Goal: Use online tool/utility: Utilize a website feature to perform a specific function

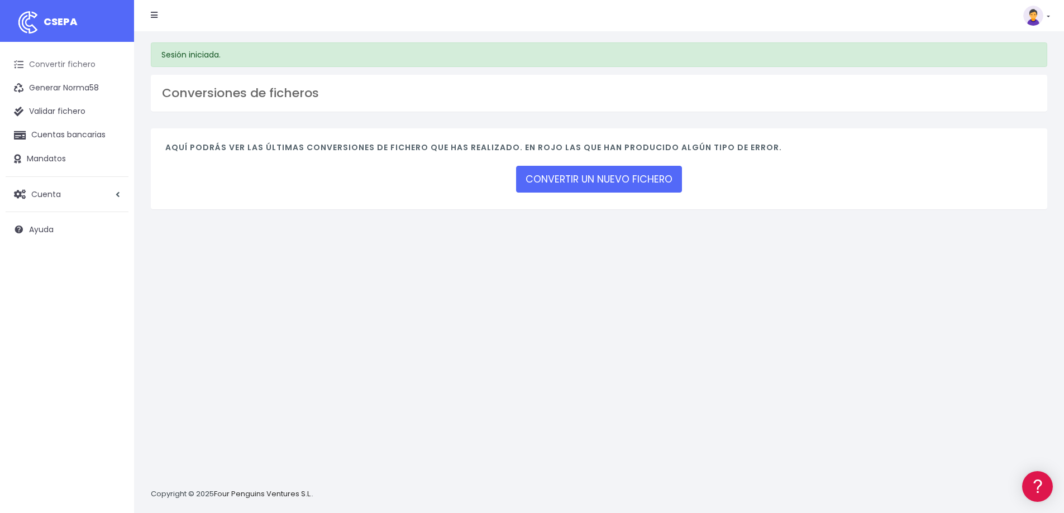
click at [64, 67] on link "Convertir fichero" at bounding box center [67, 64] width 123 height 23
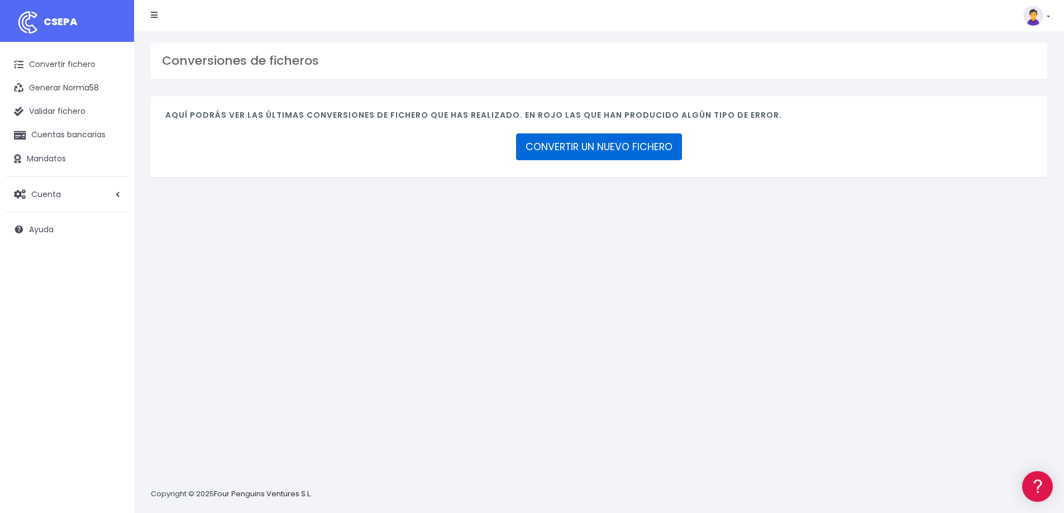
click at [576, 140] on link "CONVERTIR UN NUEVO FICHERO" at bounding box center [599, 146] width 166 height 27
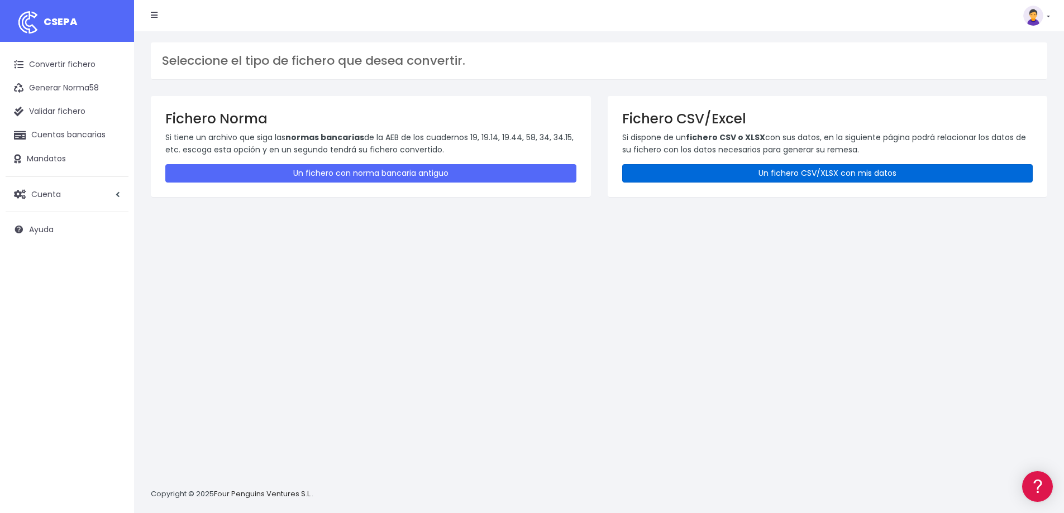
click at [872, 178] on link "Un fichero CSV/XLSX con mis datos" at bounding box center [827, 173] width 411 height 18
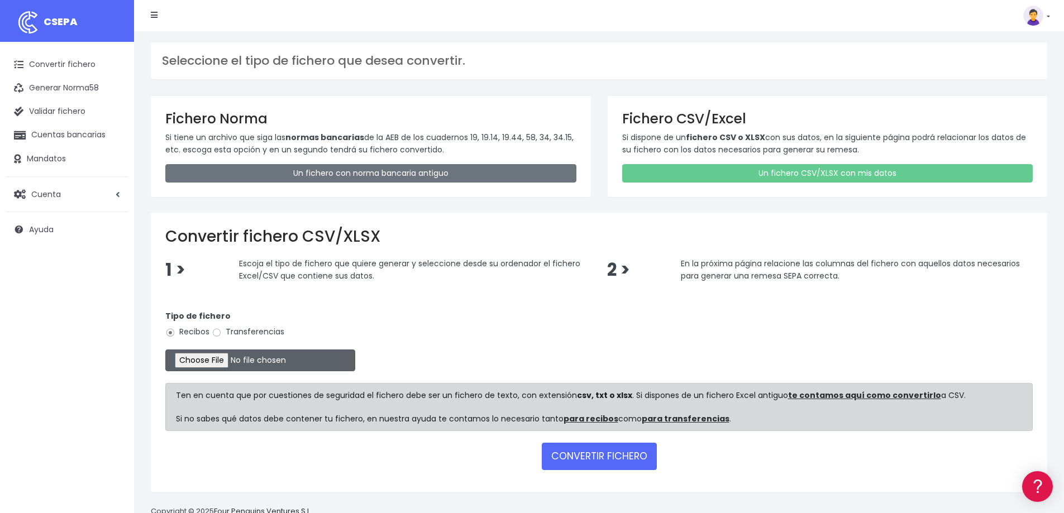
click at [231, 364] on input "file" at bounding box center [260, 361] width 190 height 22
type input "C:\fakepath\control sep.csv"
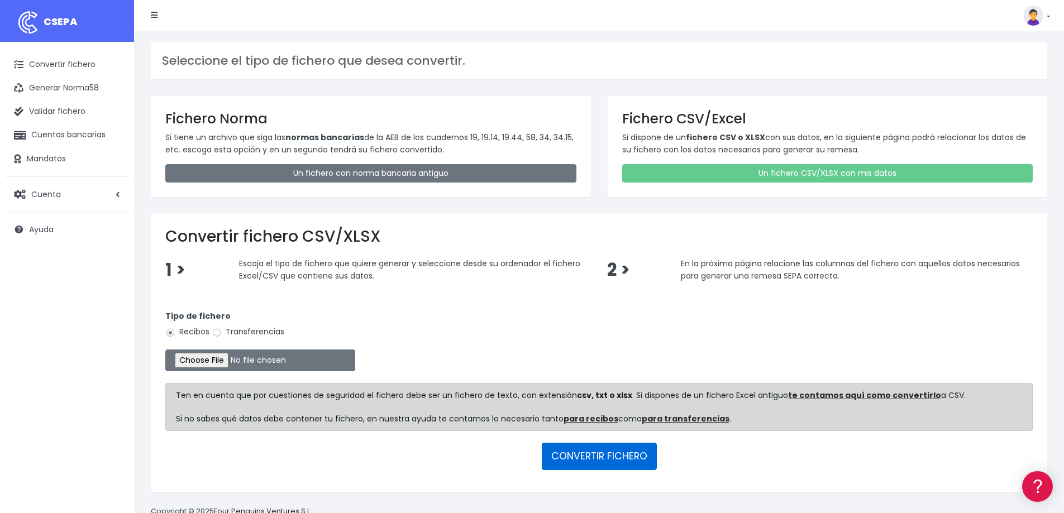
click at [624, 459] on button "CONVERTIR FICHERO" at bounding box center [599, 456] width 115 height 27
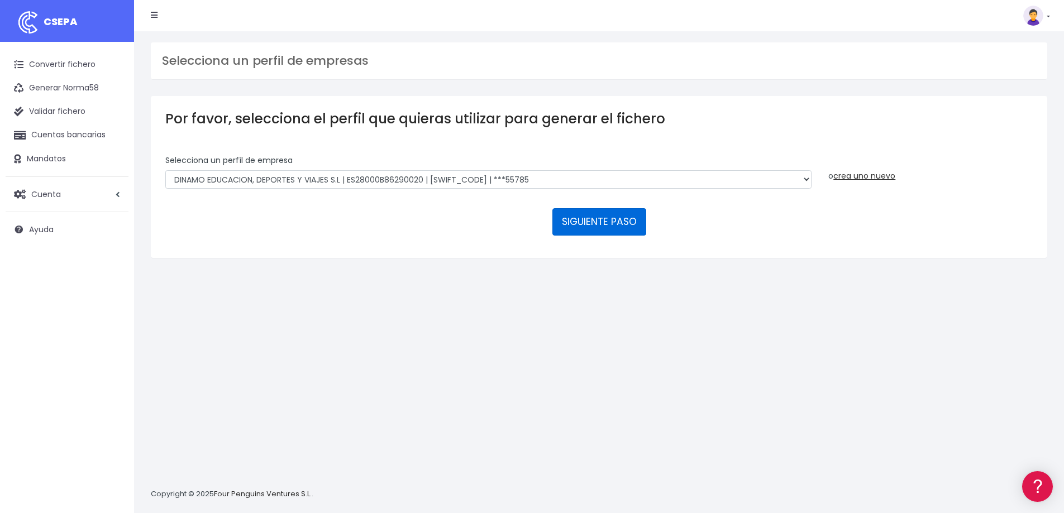
click at [617, 230] on button "SIGUIENTE PASO" at bounding box center [599, 221] width 94 height 27
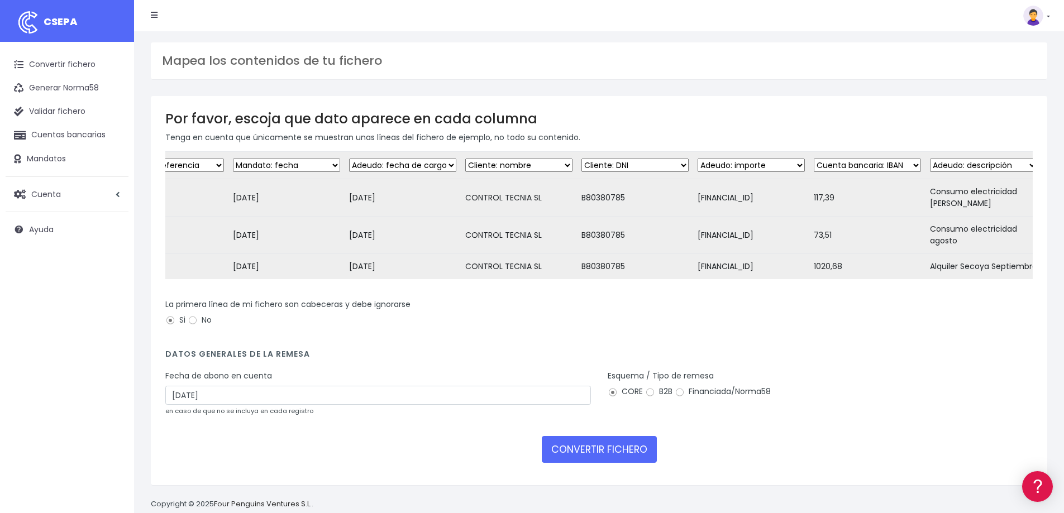
scroll to position [0, 65]
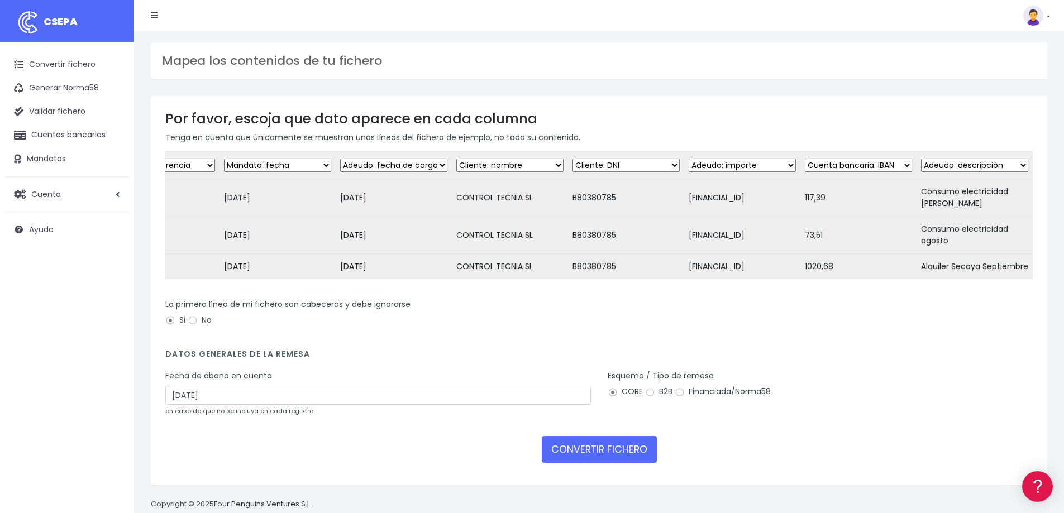
click at [790, 161] on select "Desechar campo Cliente: nombre Cliente: DNI Cliente: Email Cliente: Dirección C…" at bounding box center [742, 165] width 107 height 13
select select "iban"
click at [689, 159] on select "Desechar campo Cliente: nombre Cliente: DNI Cliente: Email Cliente: Dirección C…" at bounding box center [742, 165] width 107 height 13
click at [898, 165] on select "Desechar campo Cliente: nombre Cliente: DNI Cliente: Email Cliente: Dirección C…" at bounding box center [858, 165] width 107 height 13
select select "amount"
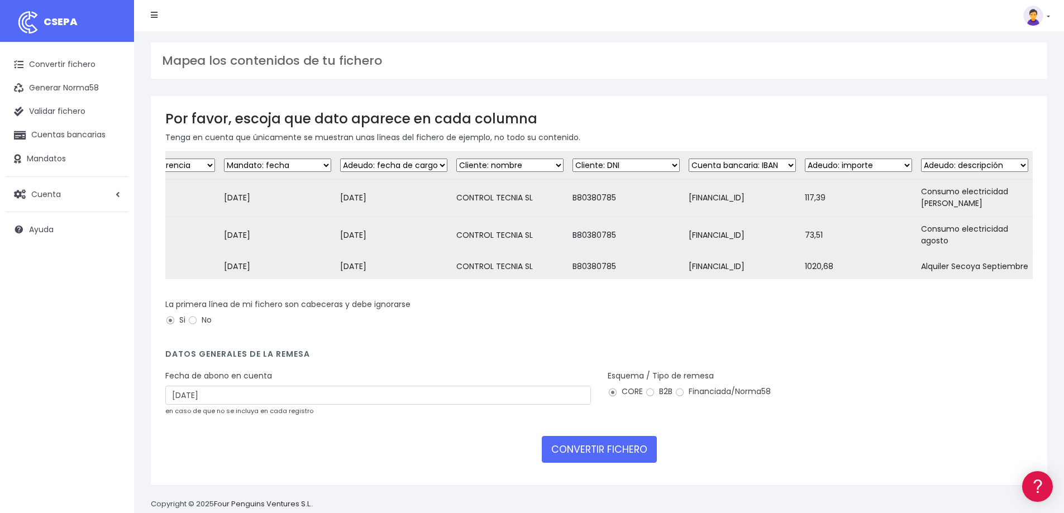
click at [805, 159] on select "Desechar campo Cliente: nombre Cliente: DNI Cliente: Email Cliente: Dirección C…" at bounding box center [858, 165] width 107 height 13
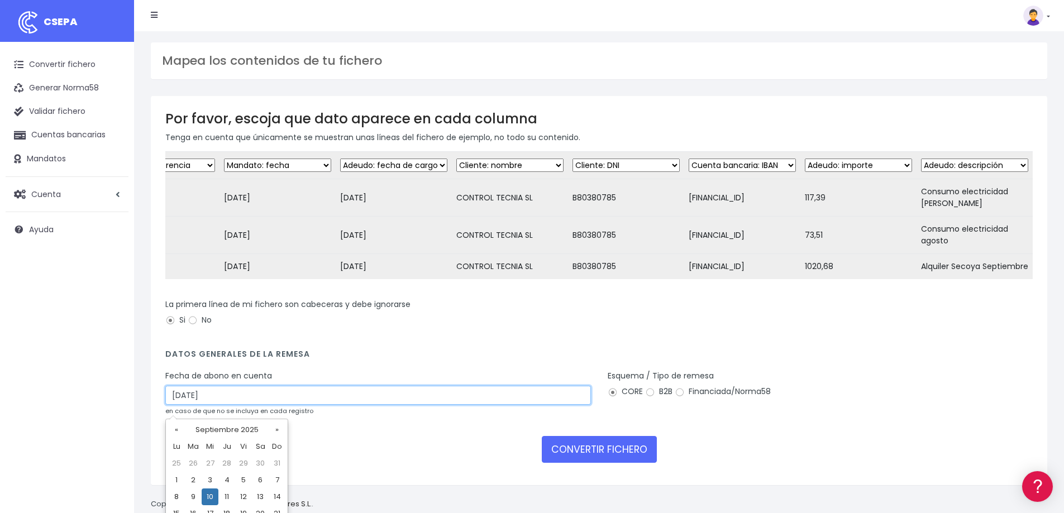
click at [227, 405] on input "10/09/2025" at bounding box center [378, 395] width 426 height 19
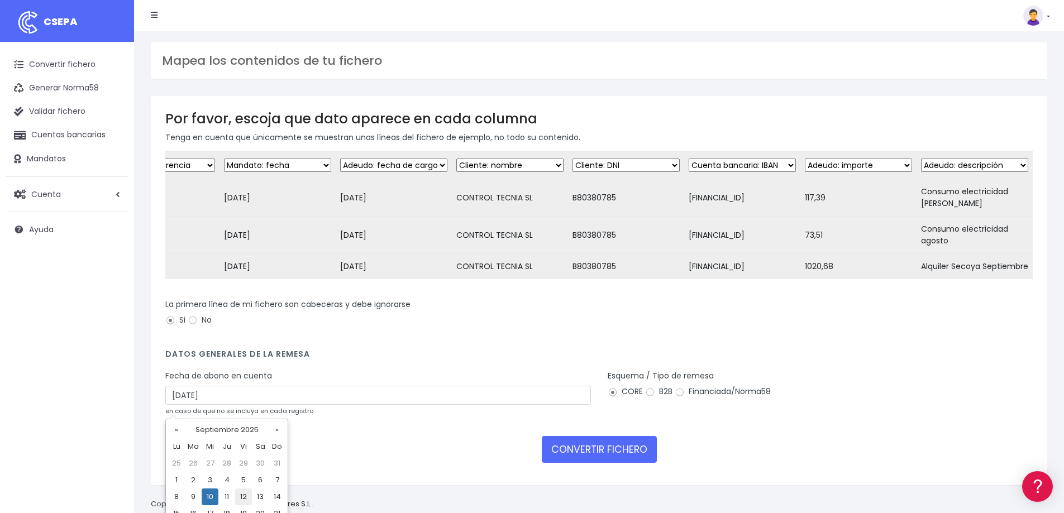
click at [244, 496] on td "12" at bounding box center [243, 497] width 17 height 17
type input "12/09/2025"
click at [194, 326] on input "No" at bounding box center [193, 321] width 10 height 10
radio input "true"
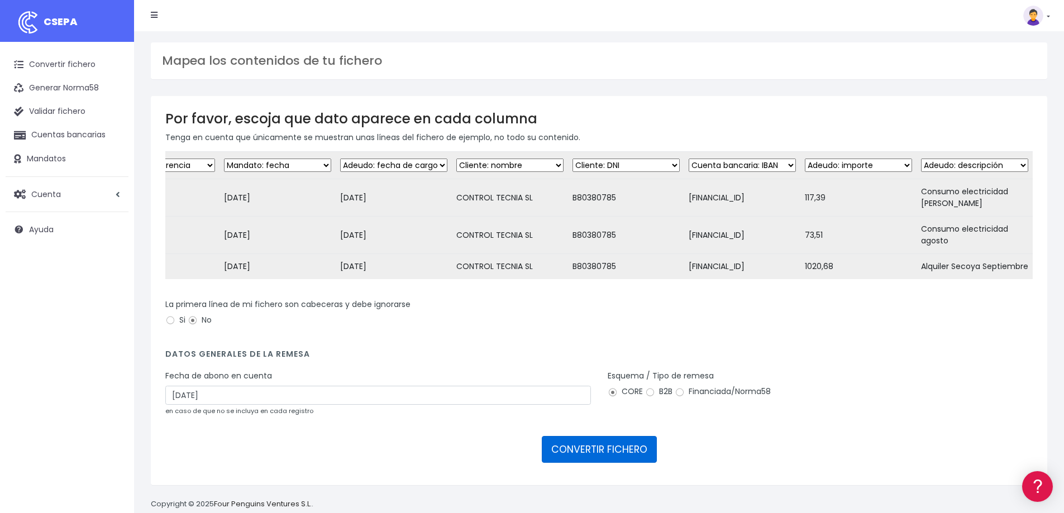
click at [619, 454] on button "CONVERTIR FICHERO" at bounding box center [599, 449] width 115 height 27
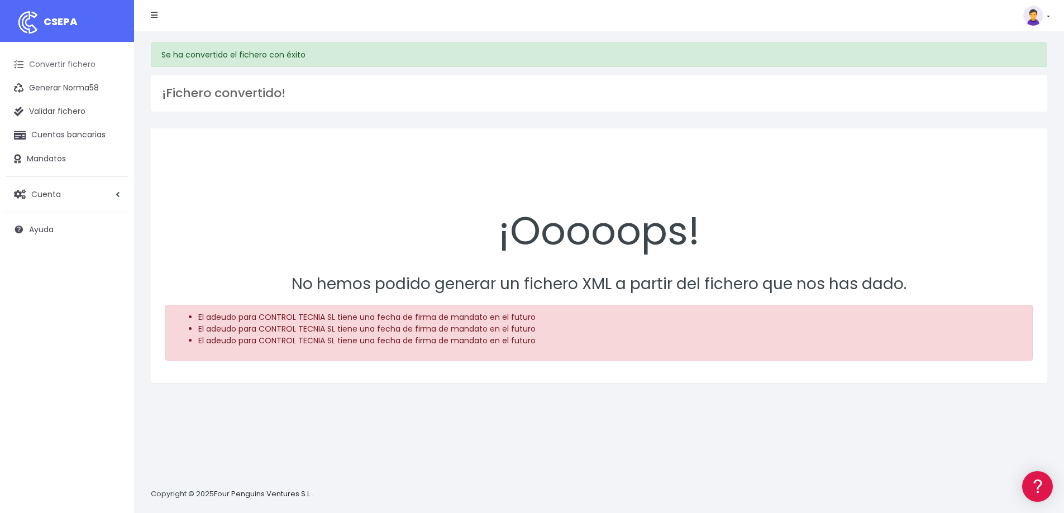
click at [68, 63] on link "Convertir fichero" at bounding box center [67, 64] width 123 height 23
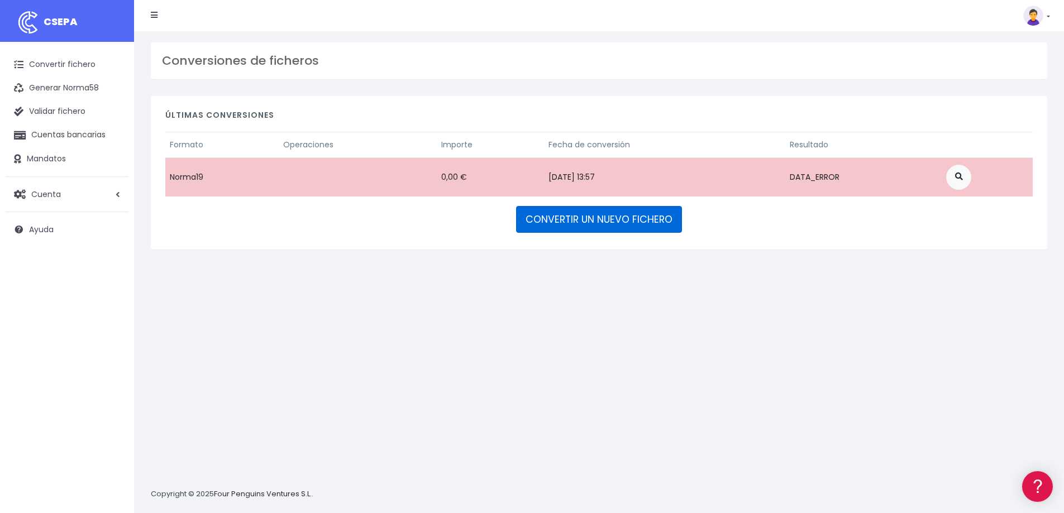
click at [583, 225] on link "CONVERTIR UN NUEVO FICHERO" at bounding box center [599, 219] width 166 height 27
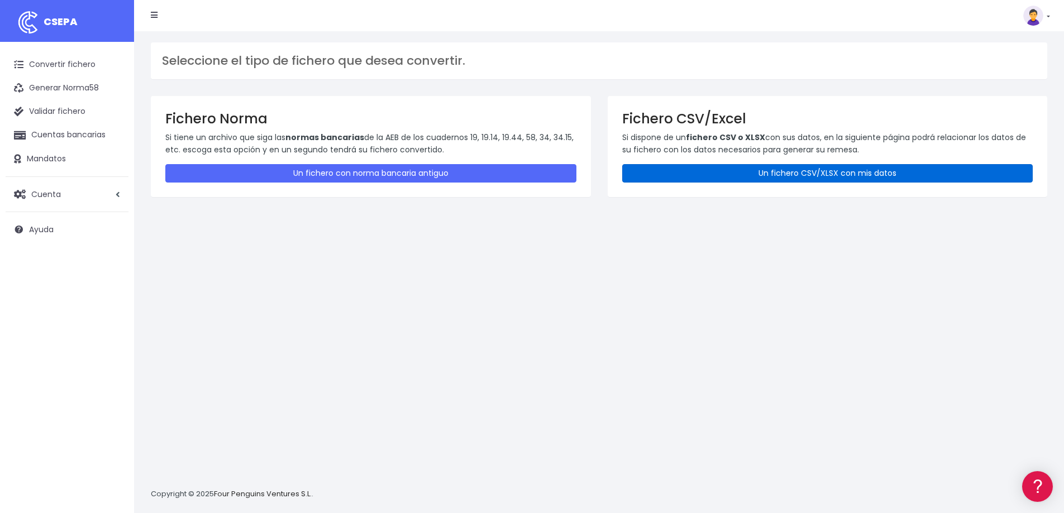
click at [816, 175] on link "Un fichero CSV/XLSX con mis datos" at bounding box center [827, 173] width 411 height 18
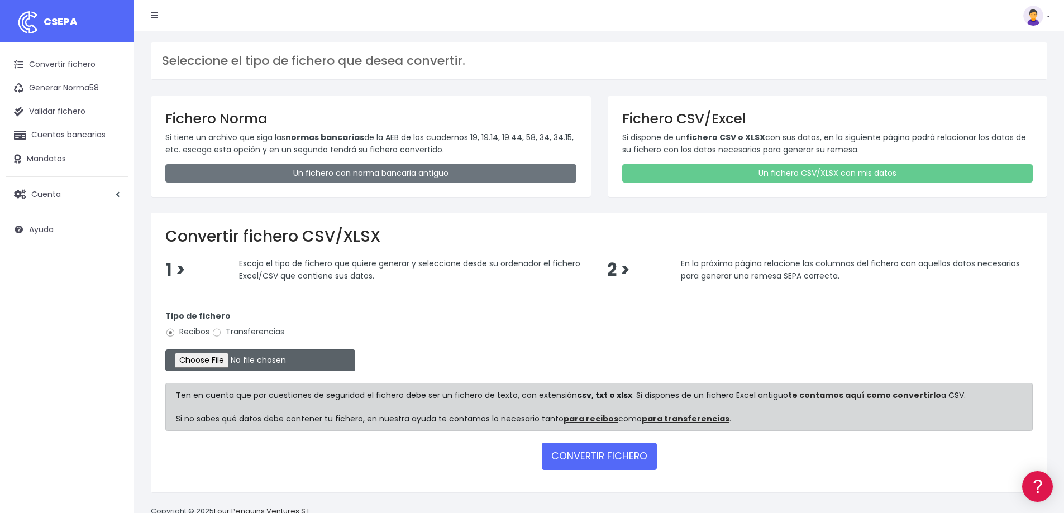
click at [235, 365] on input "file" at bounding box center [260, 361] width 190 height 22
type input "C:\fakepath\control sep.csv"
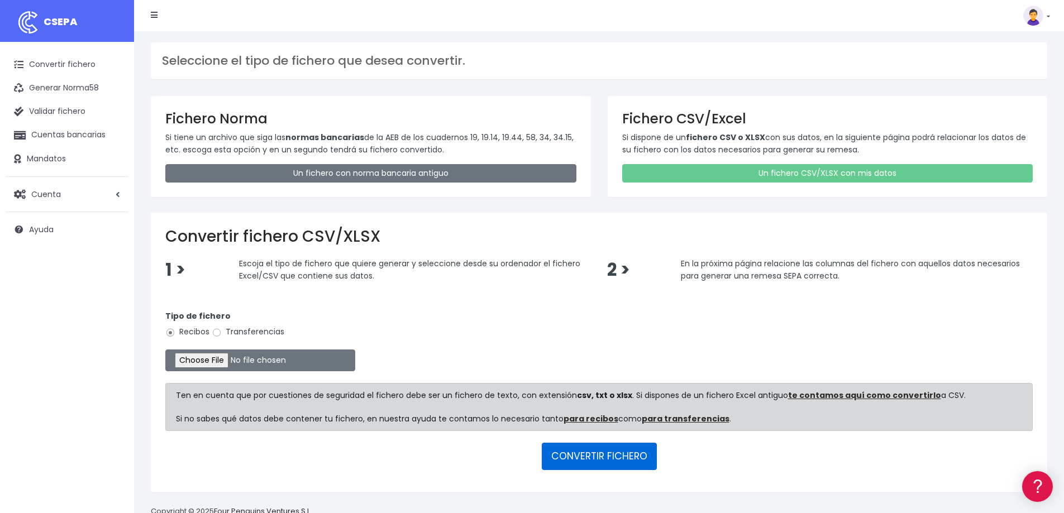
click at [637, 456] on button "CONVERTIR FICHERO" at bounding box center [599, 456] width 115 height 27
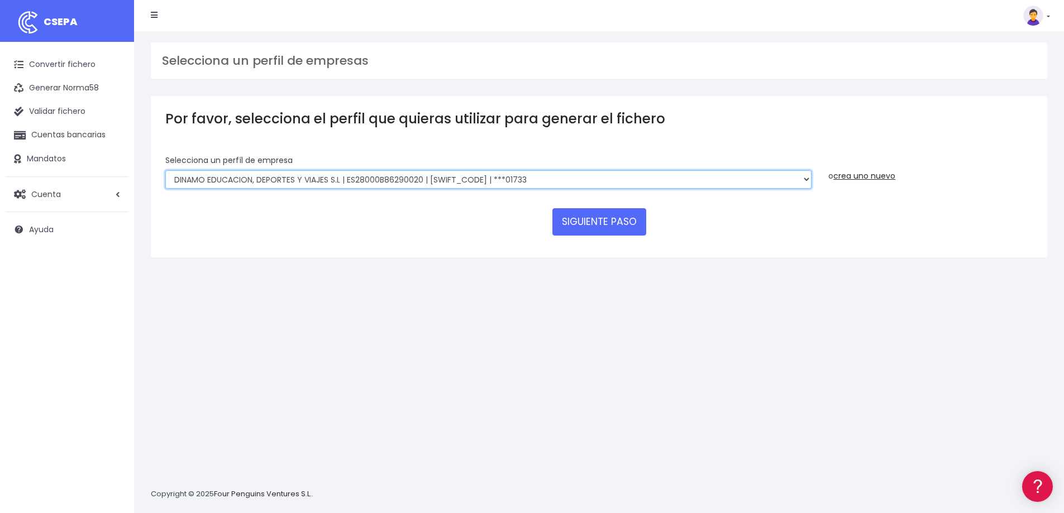
click at [655, 176] on select "DINAMO EDUCACION, DEPORTES Y VIAJES S.L | ES28000B86290020 | BSABESBBXXX | ***0…" at bounding box center [488, 179] width 646 height 19
select select "792"
click at [165, 170] on select "DINAMO EDUCACION, DEPORTES Y VIAJES S.L | ES28000B86290020 | BSABESBBXXX | ***0…" at bounding box center [488, 179] width 646 height 19
click at [612, 229] on button "SIGUIENTE PASO" at bounding box center [599, 221] width 94 height 27
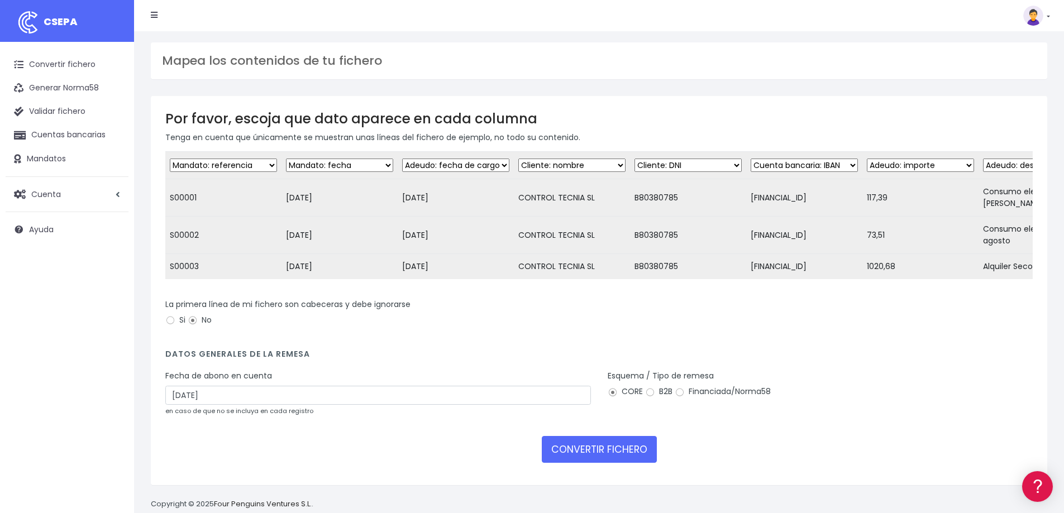
click at [505, 165] on select "Desechar campo Cliente: nombre Cliente: DNI Cliente: Email Cliente: Dirección C…" at bounding box center [455, 165] width 107 height 13
click at [402, 159] on select "Desechar campo Cliente: nombre Cliente: DNI Cliente: Email Cliente: Dirección C…" at bounding box center [455, 165] width 107 height 13
drag, startPoint x: 891, startPoint y: 295, endPoint x: 976, endPoint y: 295, distance: 84.3
click at [976, 295] on form "Desechar campo Cliente: nombre Cliente: DNI Cliente: Email Cliente: Dirección C…" at bounding box center [598, 310] width 867 height 319
click at [607, 461] on button "CONVERTIR FICHERO" at bounding box center [599, 449] width 115 height 27
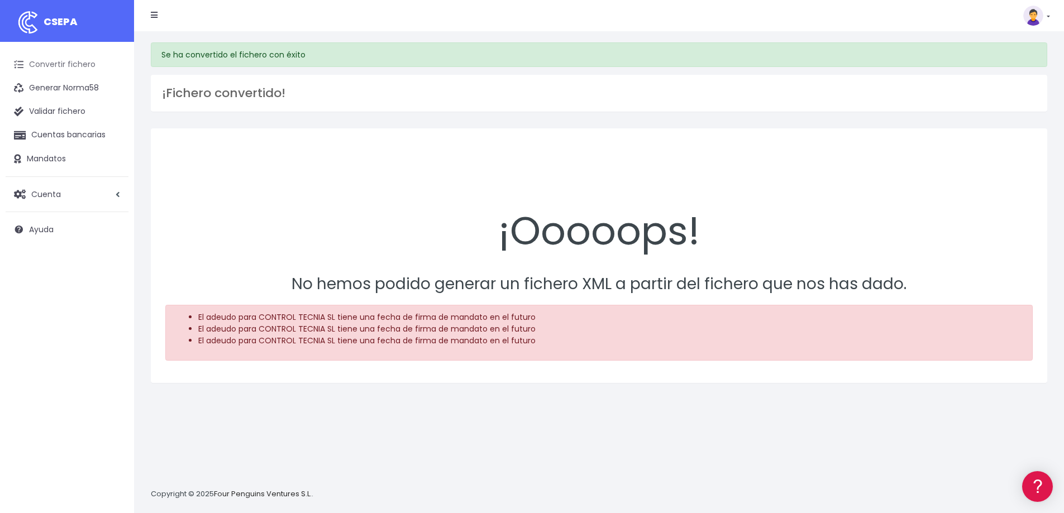
click at [56, 64] on link "Convertir fichero" at bounding box center [67, 64] width 123 height 23
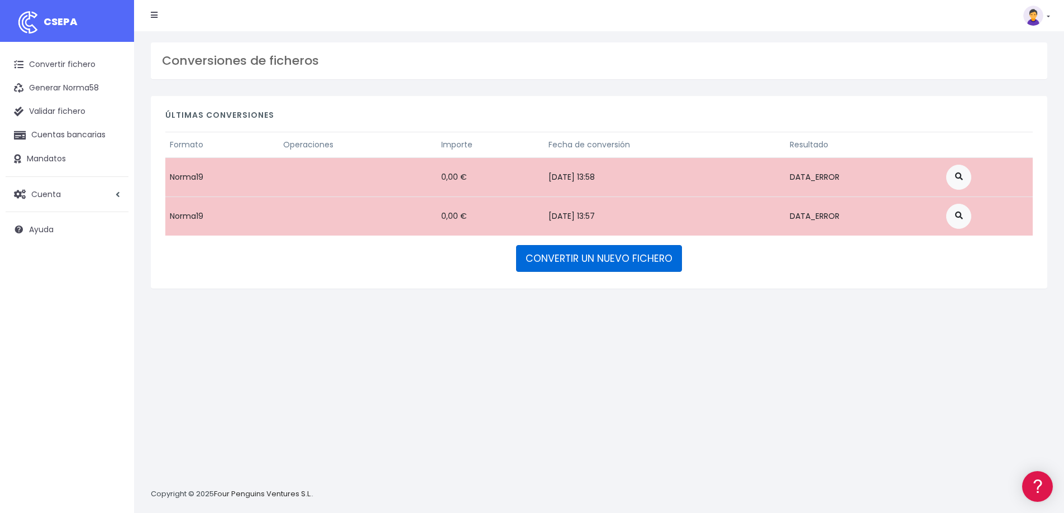
click at [619, 261] on link "CONVERTIR UN NUEVO FICHERO" at bounding box center [599, 258] width 166 height 27
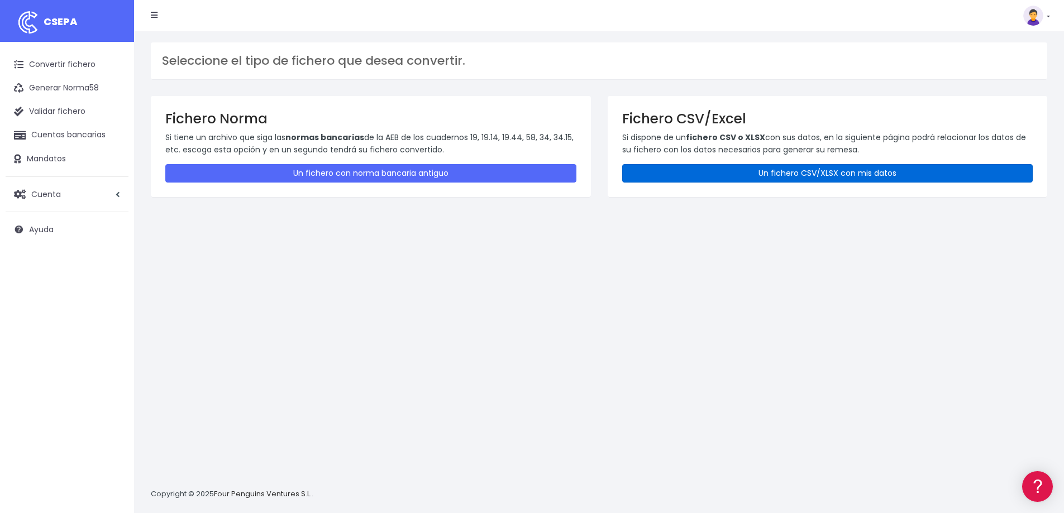
click at [806, 175] on link "Un fichero CSV/XLSX con mis datos" at bounding box center [827, 173] width 411 height 18
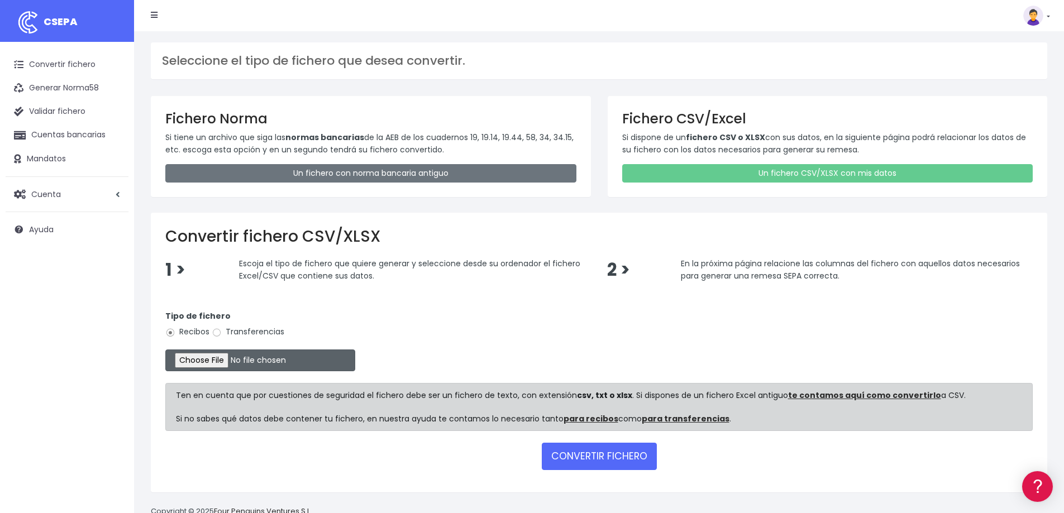
click at [228, 357] on input "file" at bounding box center [260, 361] width 190 height 22
type input "C:\fakepath\control sep.csv"
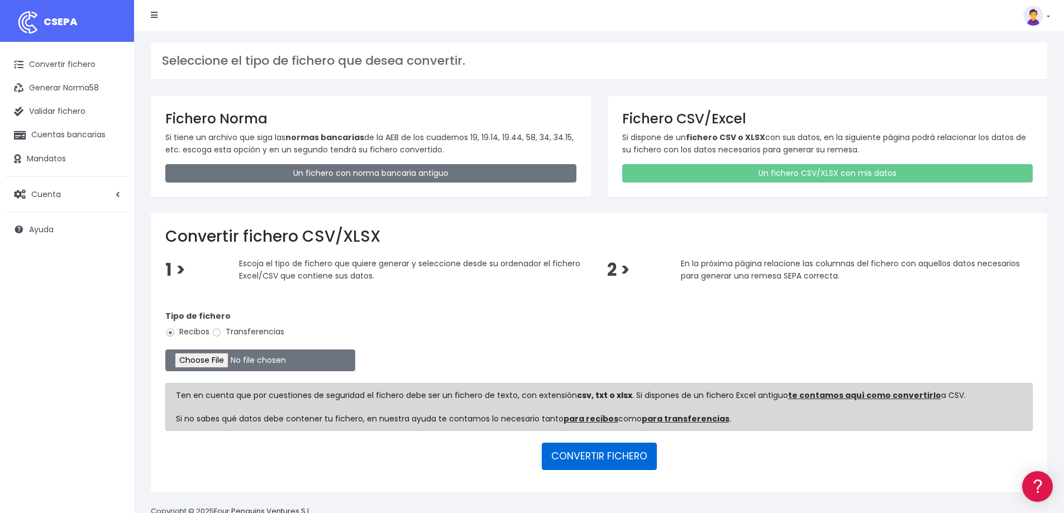
click at [622, 449] on button "CONVERTIR FICHERO" at bounding box center [599, 456] width 115 height 27
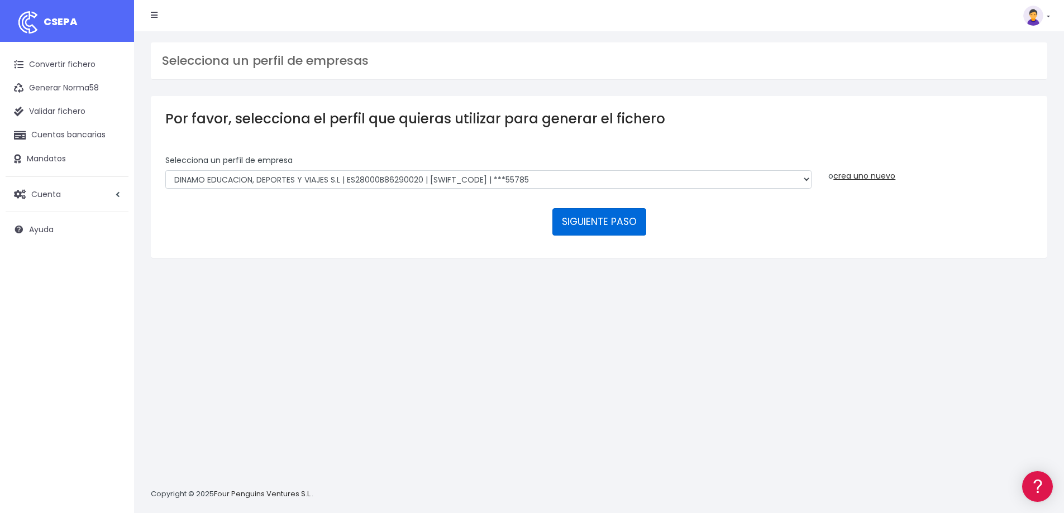
click at [591, 221] on button "SIGUIENTE PASO" at bounding box center [599, 221] width 94 height 27
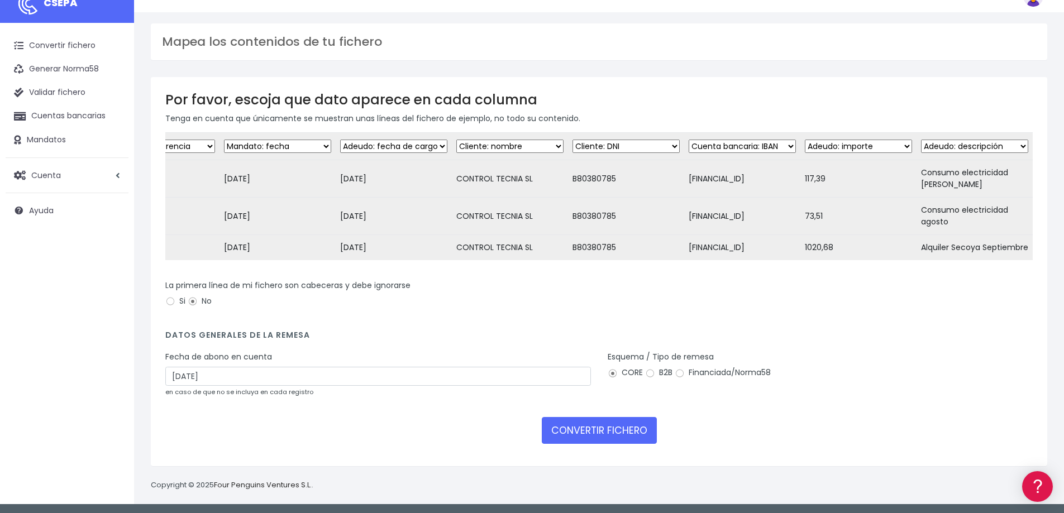
scroll to position [29, 0]
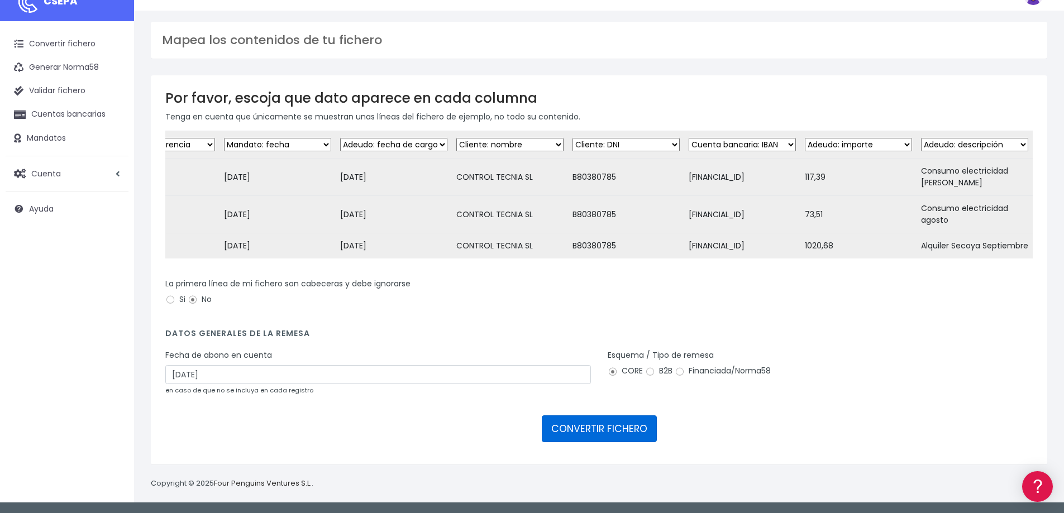
click at [625, 430] on button "CONVERTIR FICHERO" at bounding box center [599, 429] width 115 height 27
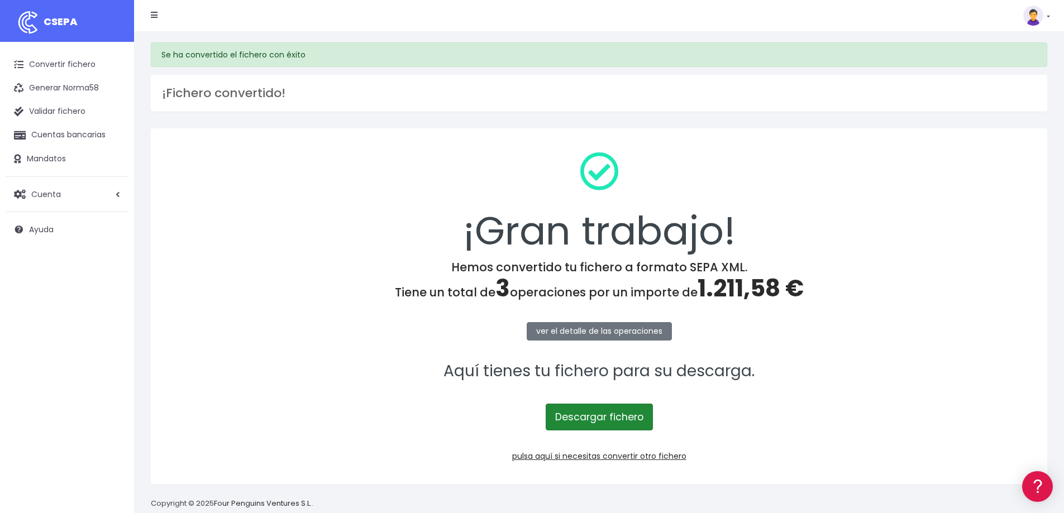
click at [625, 423] on link "Descargar fichero" at bounding box center [599, 417] width 107 height 27
click at [1049, 13] on link at bounding box center [1036, 16] width 27 height 20
click at [987, 158] on link "Salir" at bounding box center [1010, 155] width 77 height 21
